Goal: Find specific page/section: Find specific page/section

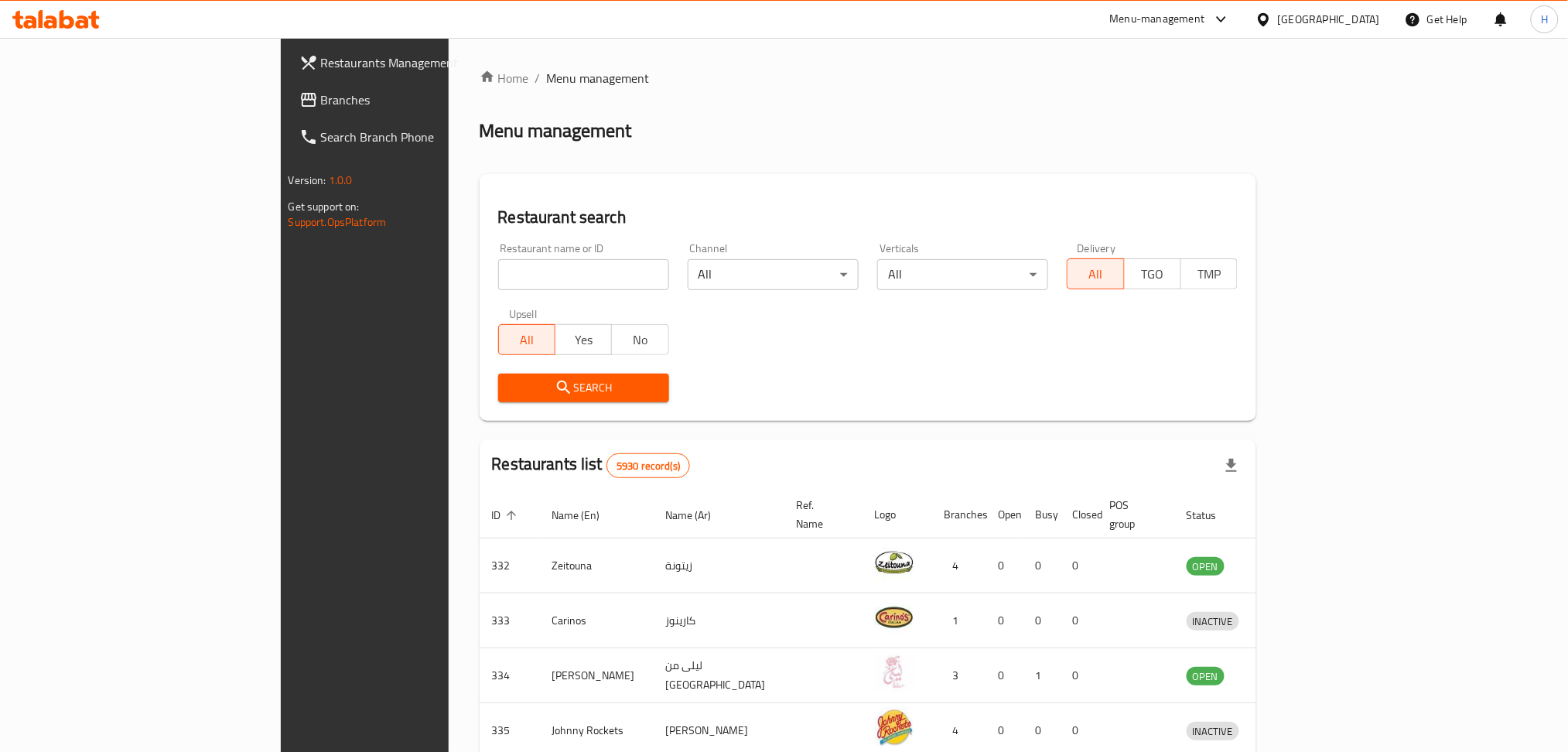
click at [1369, 16] on div "[GEOGRAPHIC_DATA]" at bounding box center [1329, 19] width 102 height 17
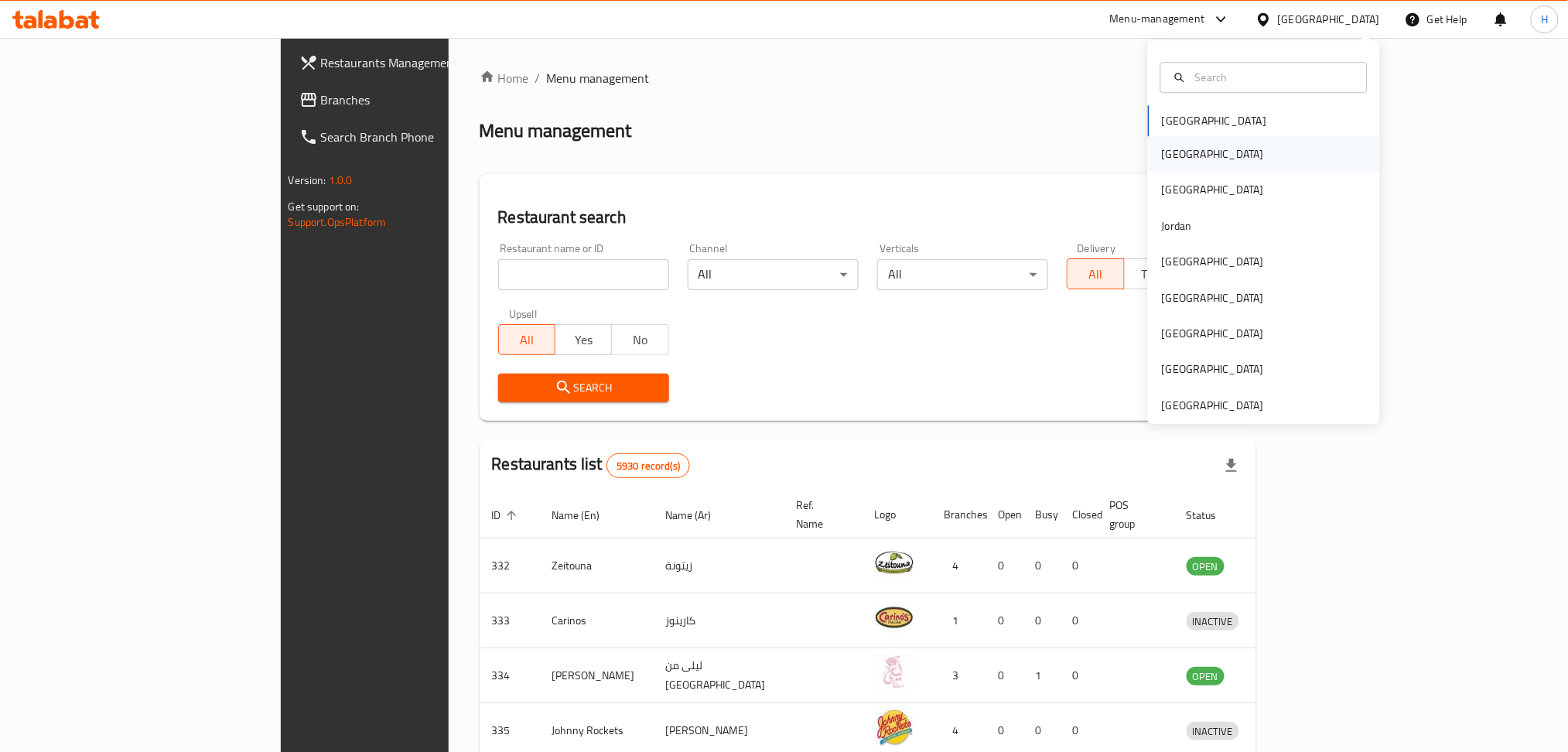
click at [1183, 160] on div "[GEOGRAPHIC_DATA]" at bounding box center [1212, 154] width 127 height 36
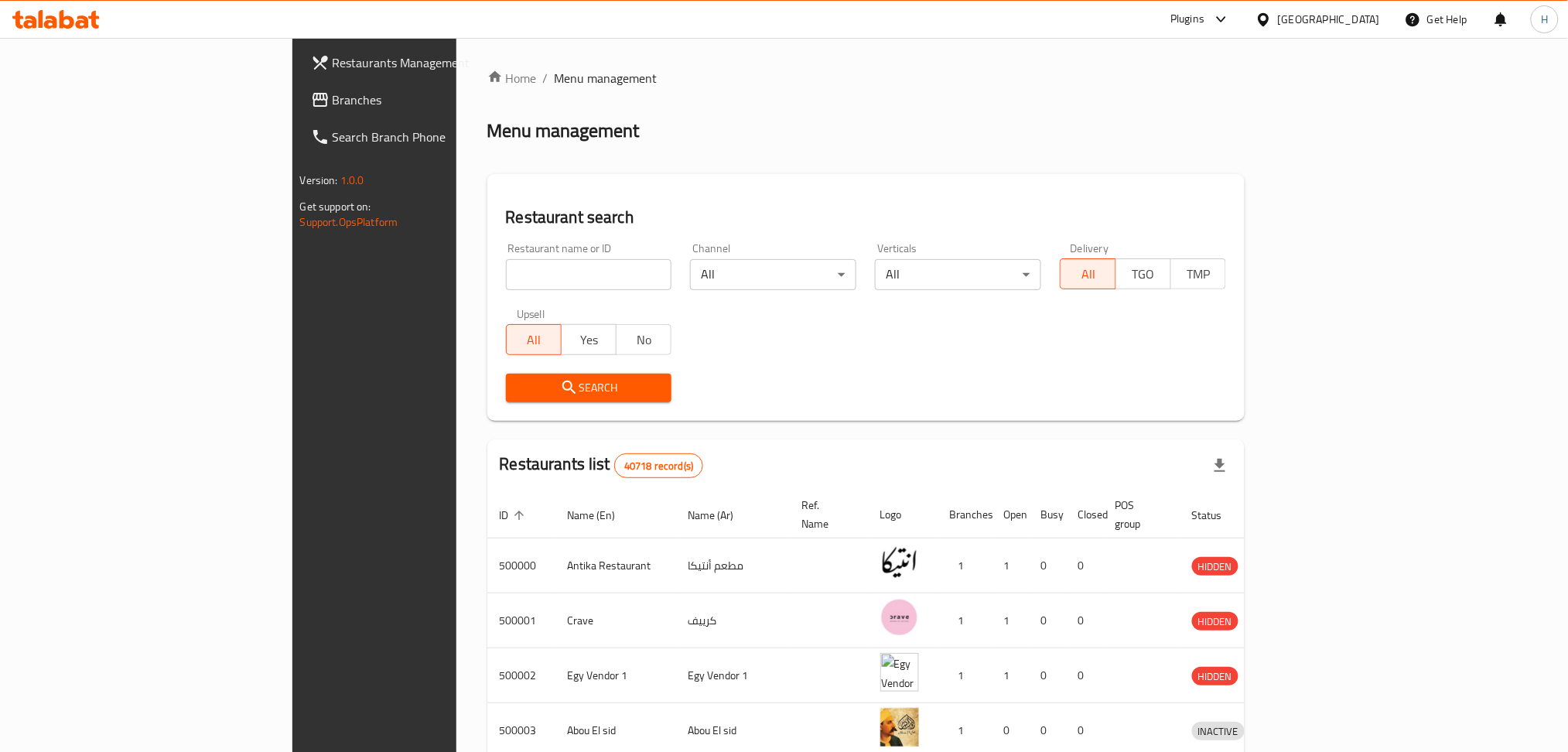
click at [333, 96] on span "Branches" at bounding box center [438, 100] width 210 height 19
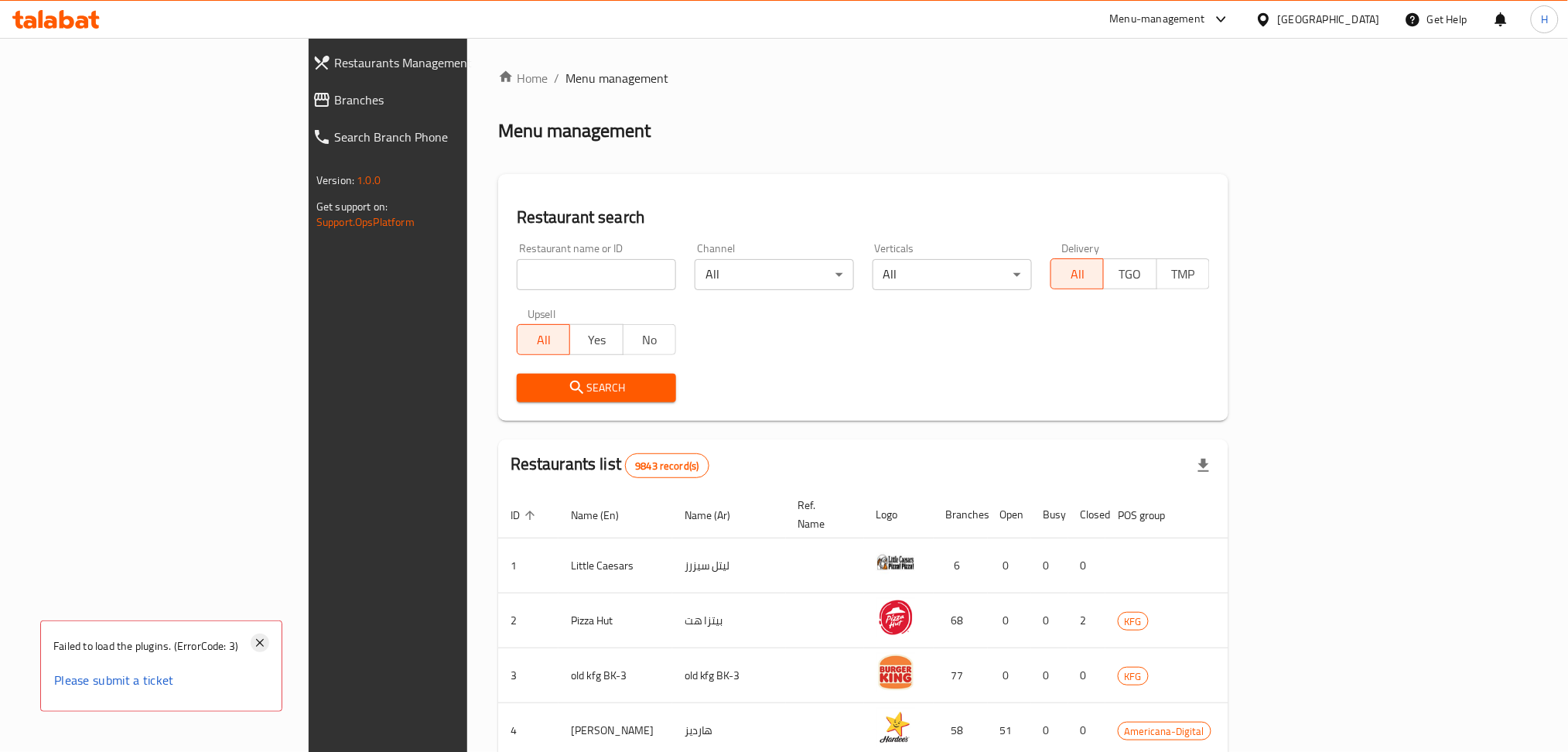
click at [260, 642] on icon at bounding box center [260, 643] width 8 height 8
click at [517, 273] on input "search" at bounding box center [596, 275] width 159 height 31
paste input "774340"
type input "774340"
click button "Search" at bounding box center [596, 387] width 159 height 29
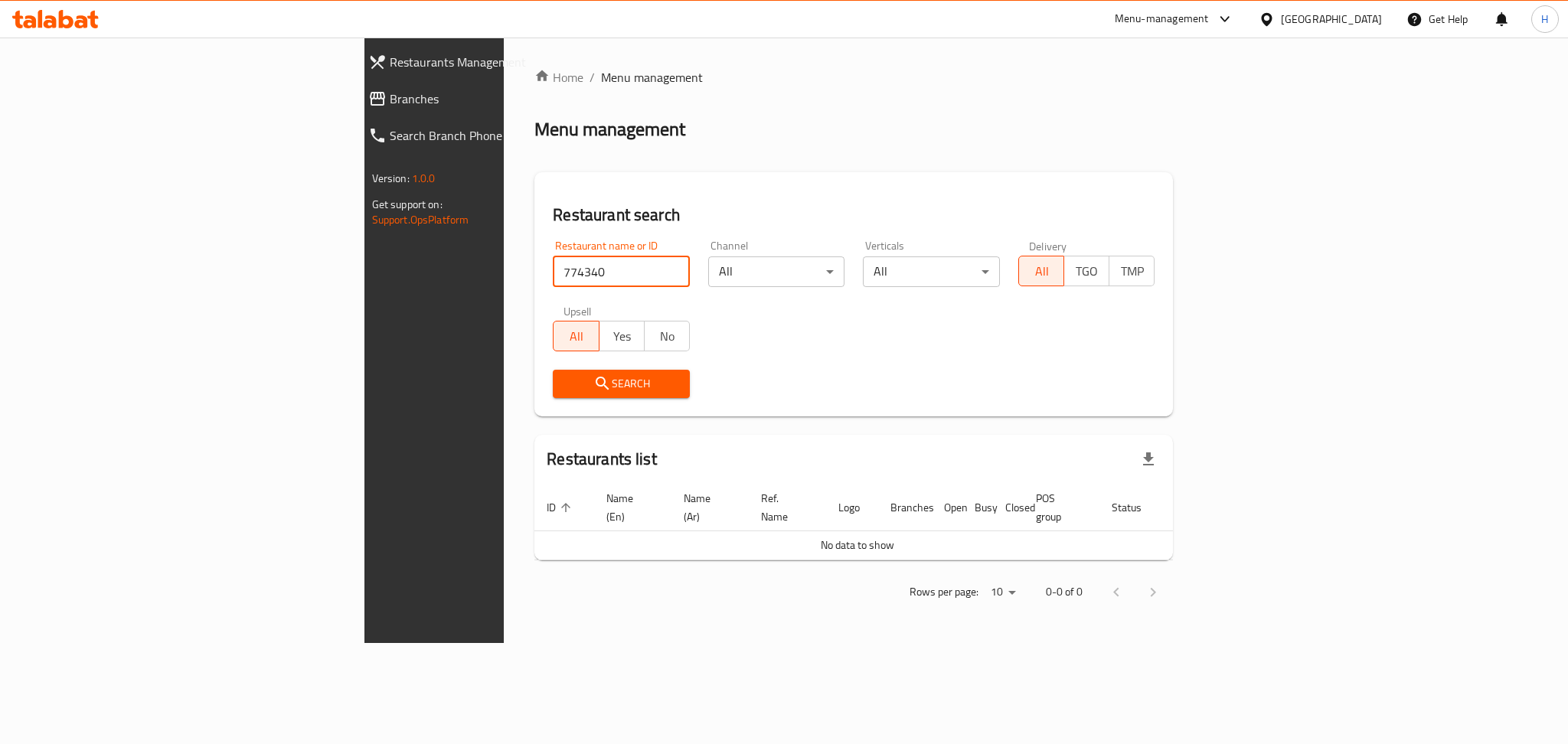
click at [390, 92] on span "Branches" at bounding box center [502, 99] width 224 height 18
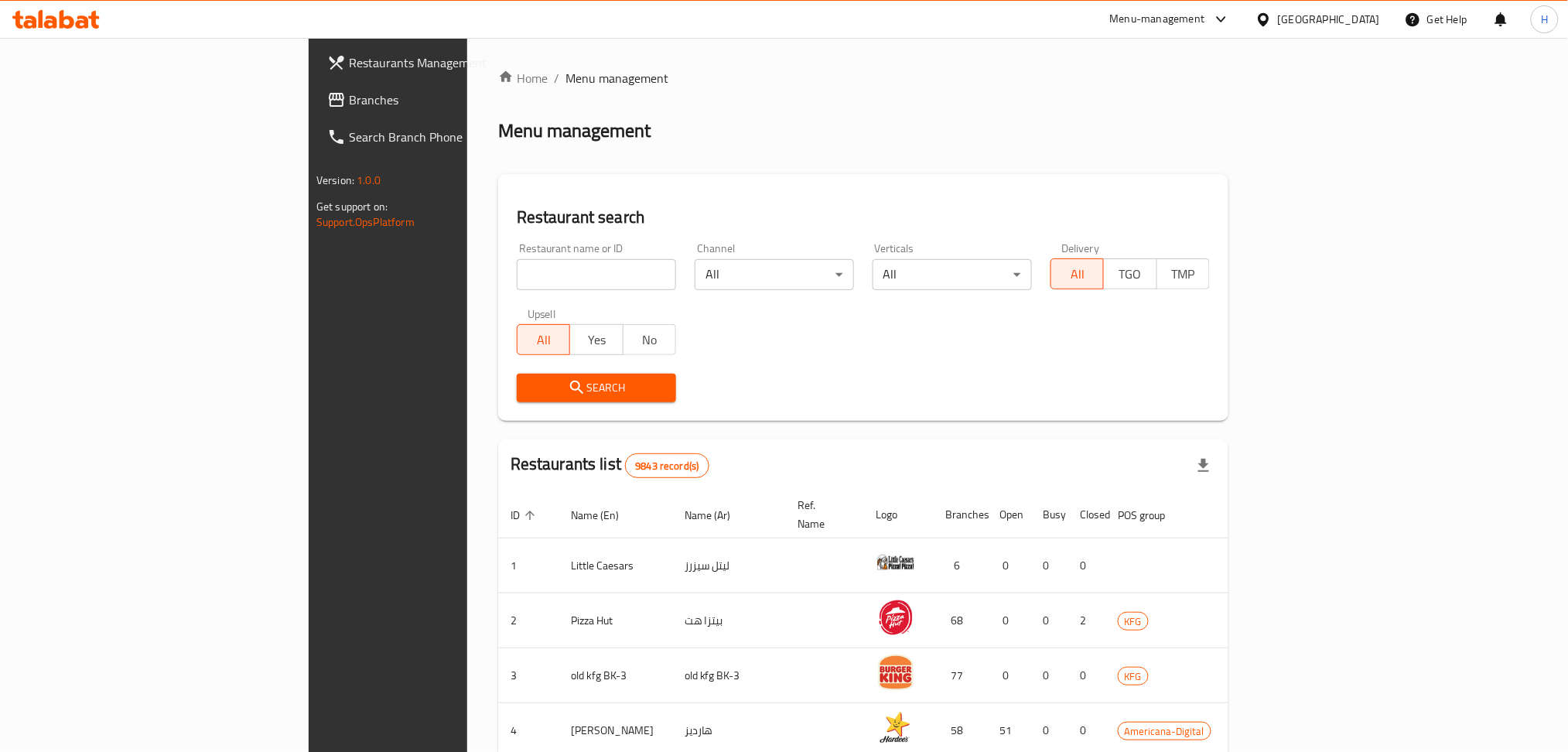
click at [349, 96] on span "Branches" at bounding box center [453, 100] width 210 height 19
